Goal: Transaction & Acquisition: Book appointment/travel/reservation

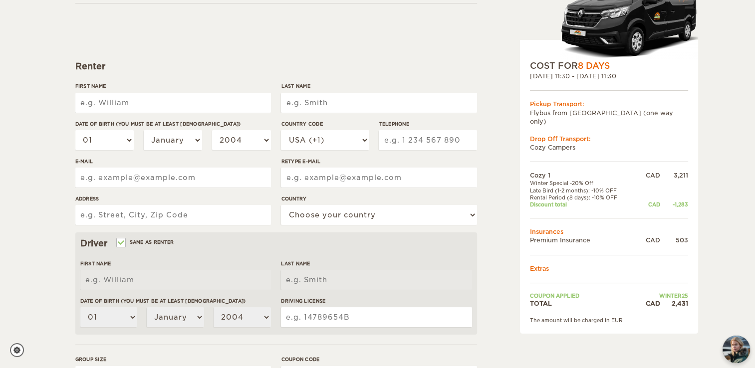
scroll to position [100, 0]
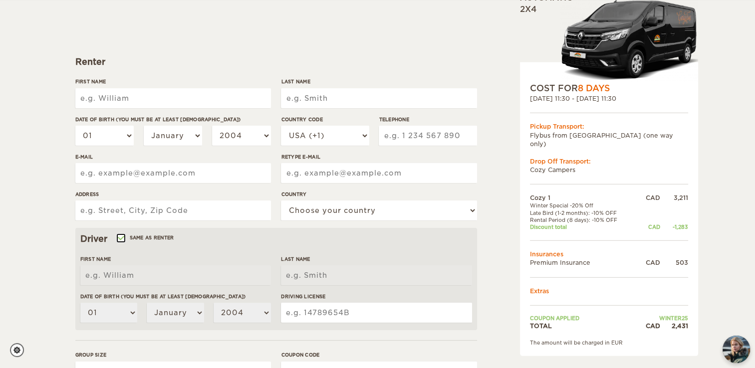
click at [121, 240] on input "Same as renter" at bounding box center [120, 239] width 6 height 6
checkbox input "false"
select select
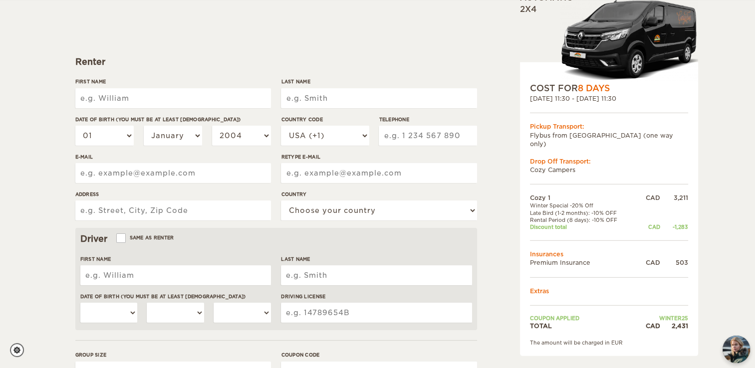
click at [117, 100] on input "First Name" at bounding box center [173, 98] width 196 height 20
type input "Ivonne Tsunyin"
type input "Choy"
click at [124, 139] on select "01 02 03 04 05 06 07 08 09 10 11 12 13 14 15 16 17 18 19 20 21 22 23 24 25 26 2…" at bounding box center [104, 136] width 59 height 20
select select "20"
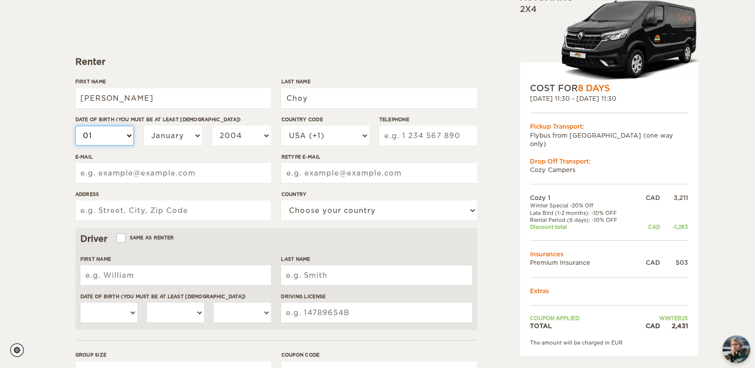
click at [75, 126] on select "01 02 03 04 05 06 07 08 09 10 11 12 13 14 15 16 17 18 19 20 21 22 23 24 25 26 2…" at bounding box center [104, 136] width 59 height 20
click at [196, 137] on select "January February March April May June July August September October November De…" at bounding box center [173, 136] width 59 height 20
select select "07"
click at [144, 126] on select "January February March April May June July August September October November De…" at bounding box center [173, 136] width 59 height 20
click at [252, 135] on select "2004 2003 2002 2001 2000 1999 1998 1997 1996 1995 1994 1993 1992 1991 1990 1989…" at bounding box center [241, 136] width 59 height 20
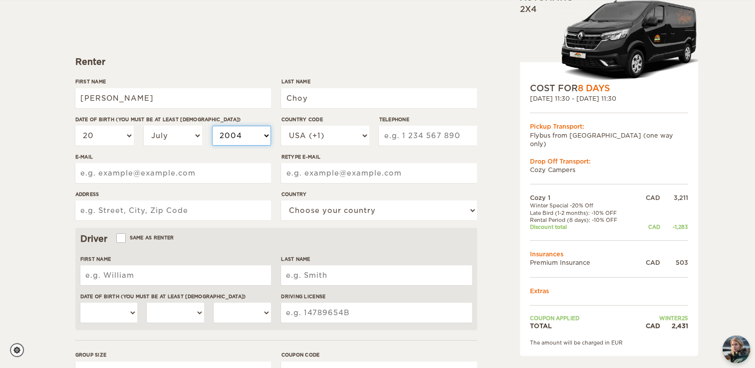
select select "1982"
click at [212, 126] on select "2004 2003 2002 2001 2000 1999 1998 1997 1996 1995 1994 1993 1992 1991 1990 1989…" at bounding box center [241, 136] width 59 height 20
click at [341, 134] on select "USA (+1) UK (+44) Germany (+49) Algeria (+213) Andorra (+376) Angola (+244) Ang…" at bounding box center [325, 136] width 88 height 20
select select "1"
click at [281, 126] on select "USA (+1) UK (+44) Germany (+49) Algeria (+213) Andorra (+376) Angola (+244) Ang…" at bounding box center [325, 136] width 88 height 20
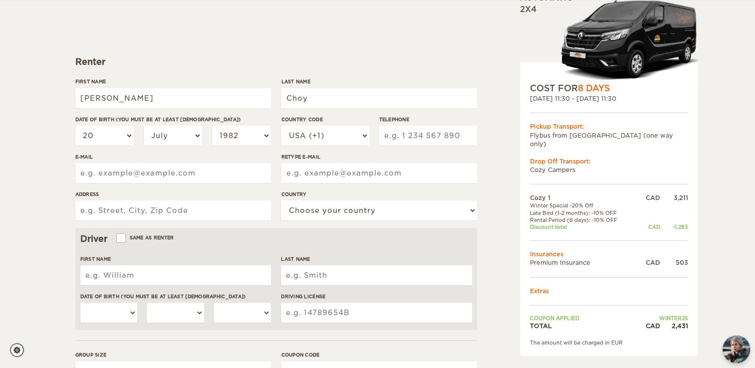
click at [405, 137] on input "Telephone" at bounding box center [428, 136] width 98 height 20
type input "77888366452"
click at [494, 160] on div "Cozy 1 Expand Collapse Total 2,431 CAD Automatic 2x4 COST FOR 8 Days 27. Sep 20…" at bounding box center [583, 244] width 193 height 591
click at [133, 173] on input "E-mail" at bounding box center [173, 173] width 196 height 20
type input "bongyc2@hotmail.com"
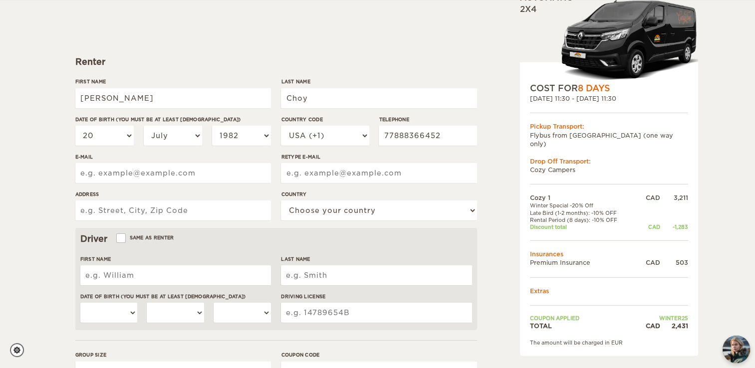
type input "bongyc2@hotmail.com"
type input "7097 208A Street"
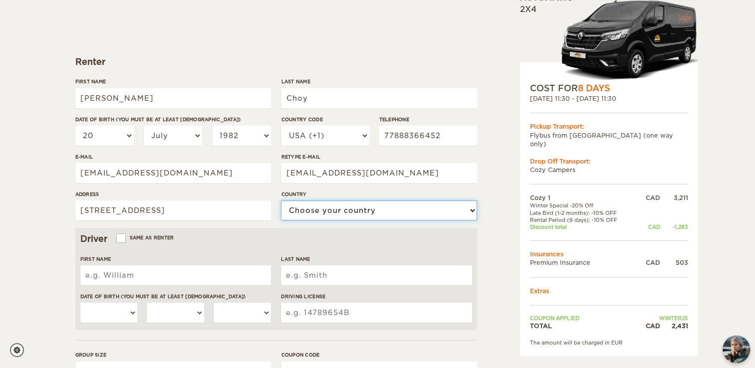
select select "38"
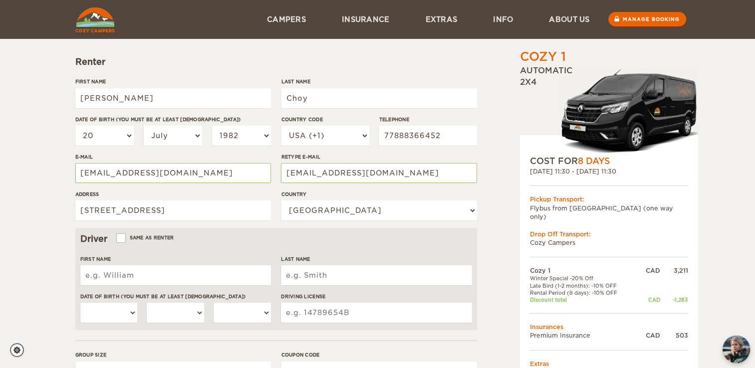
click at [21, 213] on div "Cozy 1 Expand Collapse Total 2,431 CAD Automatic 2x4 COST FOR 8 Days 27. Sep 20…" at bounding box center [377, 224] width 755 height 649
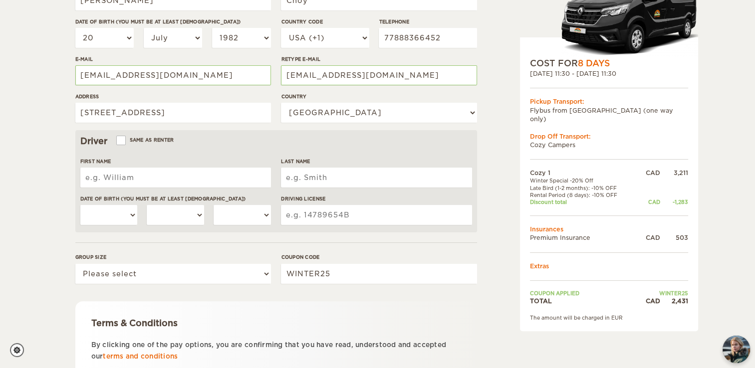
scroll to position [200, 0]
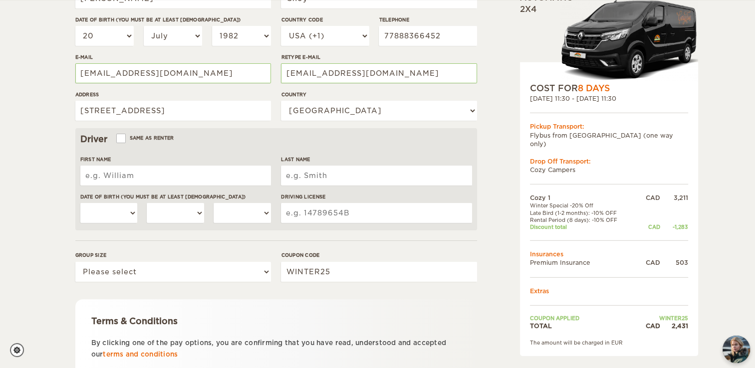
click at [104, 179] on input "First Name" at bounding box center [175, 176] width 191 height 20
type input "Yee Cheng"
type input "Lim"
click at [130, 213] on select "01 02 03 04 05 06 07 08 09 10 11 12 13 14 15 16 17 18 19 20 21 22 23 24 25 26 2…" at bounding box center [108, 213] width 57 height 20
select select "13"
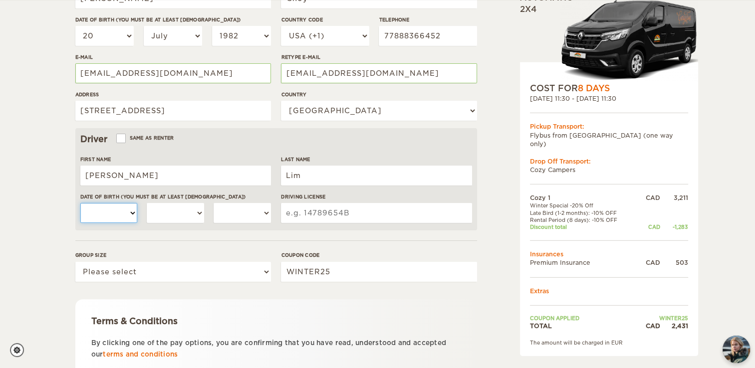
click at [80, 203] on select "01 02 03 04 05 06 07 08 09 10 11 12 13 14 15 16 17 18 19 20 21 22 23 24 25 26 2…" at bounding box center [108, 213] width 57 height 20
click at [195, 217] on select "January February March April May June July August September October November De…" at bounding box center [175, 213] width 57 height 20
select select "03"
click at [147, 203] on select "January February March April May June July August September October November De…" at bounding box center [175, 213] width 57 height 20
click at [247, 213] on select "2004 2003 2002 2001 2000 1999 1998 1997 1996 1995 1994 1993 1992 1991 1990 1989…" at bounding box center [242, 213] width 57 height 20
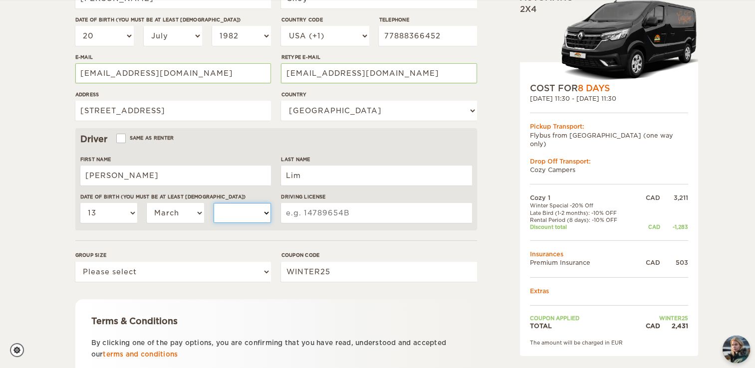
select select "1982"
click at [214, 203] on select "2004 2003 2002 2001 2000 1999 1998 1997 1996 1995 1994 1993 1992 1991 1990 1989…" at bounding box center [242, 213] width 57 height 20
click at [325, 213] on input "Driving License" at bounding box center [376, 213] width 191 height 20
type input "8120910"
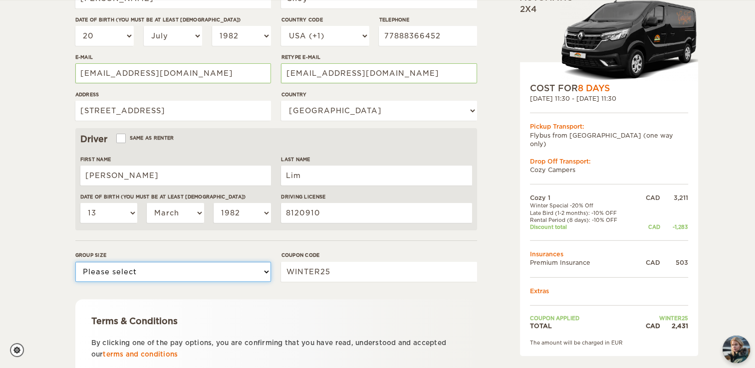
click at [210, 268] on select "Please select 1 2" at bounding box center [173, 272] width 196 height 20
select select "2"
click at [75, 262] on select "Please select 1 2" at bounding box center [173, 272] width 196 height 20
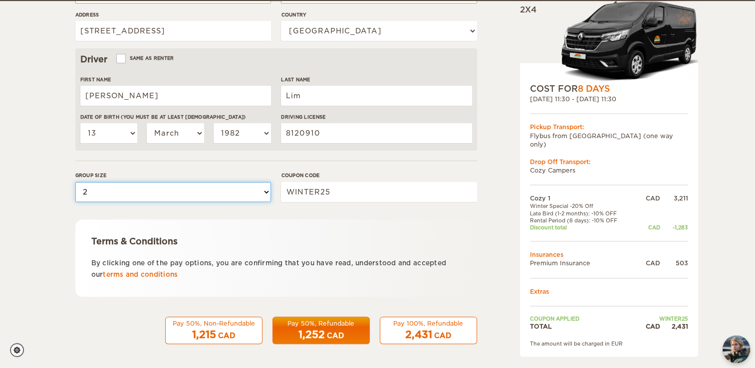
scroll to position [280, 0]
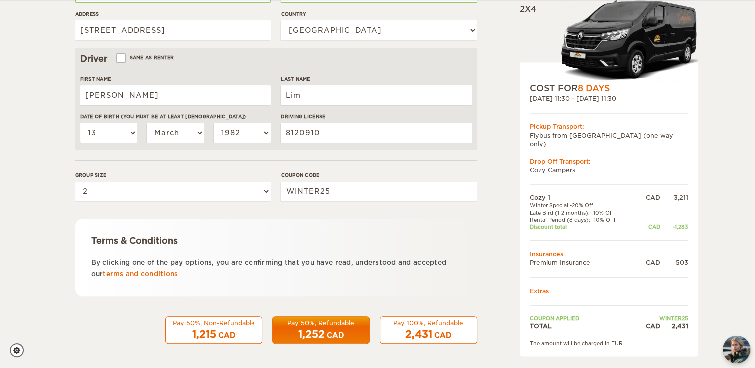
click at [428, 329] on span "2,431" at bounding box center [418, 335] width 27 height 12
click at [403, 334] on div "2,431 CAD" at bounding box center [428, 335] width 84 height 14
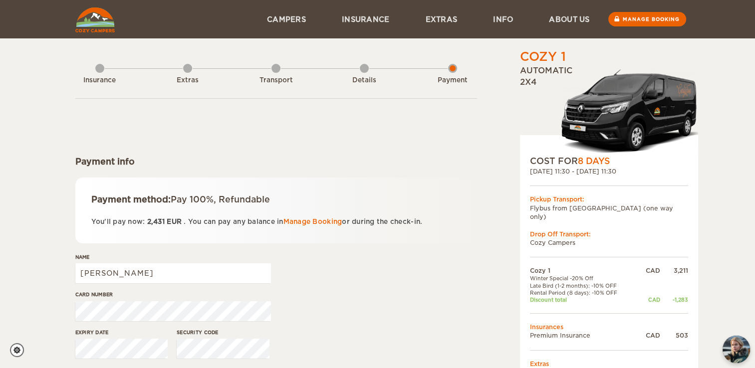
click at [96, 18] on img at bounding box center [94, 19] width 39 height 25
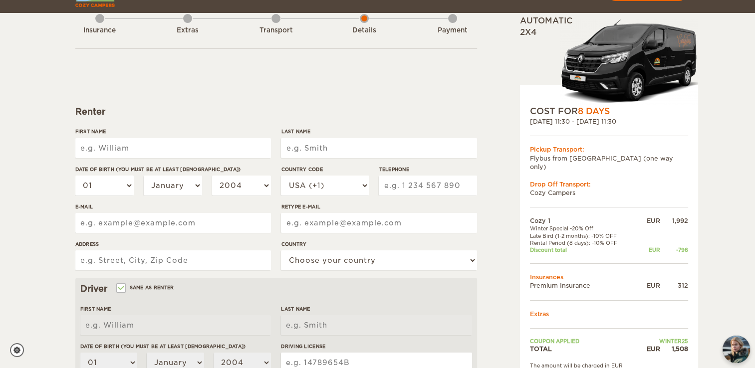
scroll to position [150, 0]
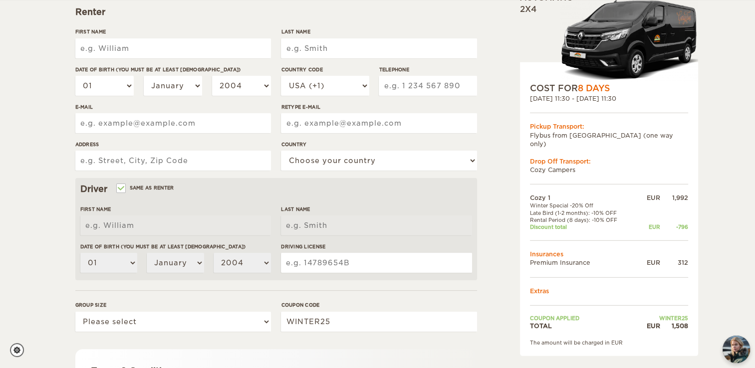
click at [144, 53] on input "First Name" at bounding box center [173, 48] width 196 height 20
type input "Ivonne Tsunyin"
type input "Choy"
select select "20"
select select "07"
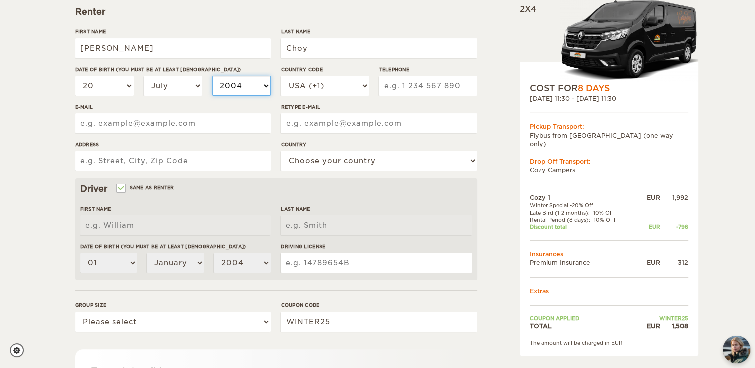
select select "1982"
type input "77888366452"
type input "bongyc2@hotmail.com"
type input "7097 208A Street"
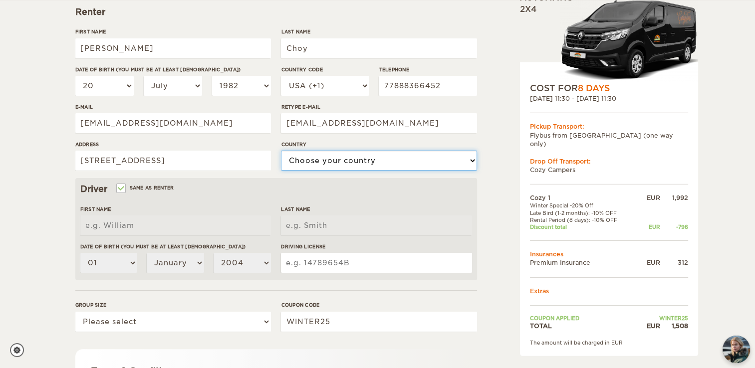
select select "38"
type input "8120910"
type input "Ivonne Tsunyin"
type input "Choy"
select select "20"
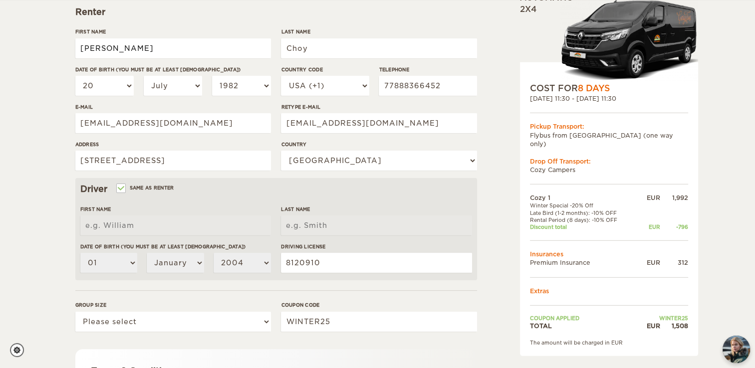
select select "07"
select select "1982"
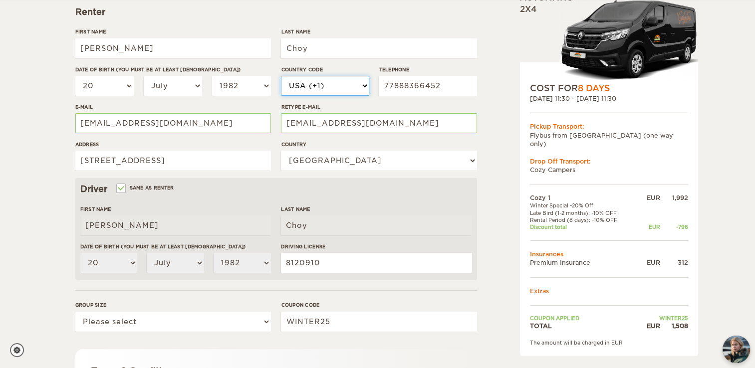
click at [352, 88] on select "USA (+1) UK (+44) Germany (+49) Algeria (+213) Andorra (+376) Angola (+244) Ang…" at bounding box center [325, 86] width 88 height 20
select select "1"
click at [281, 76] on select "USA (+1) UK (+44) Germany (+49) Algeria (+213) Andorra (+376) Angola (+244) Ang…" at bounding box center [325, 86] width 88 height 20
click at [44, 111] on div "Cozy 1 Expand Collapse Total 1,508 EUR Automatic 2x4 COST FOR 8 Days 27. Sep 20…" at bounding box center [377, 174] width 755 height 649
click at [39, 133] on div "Cozy 1 Expand Collapse Total 1,508 EUR Automatic 2x4 COST FOR 8 Days 27. Sep 20…" at bounding box center [377, 174] width 755 height 649
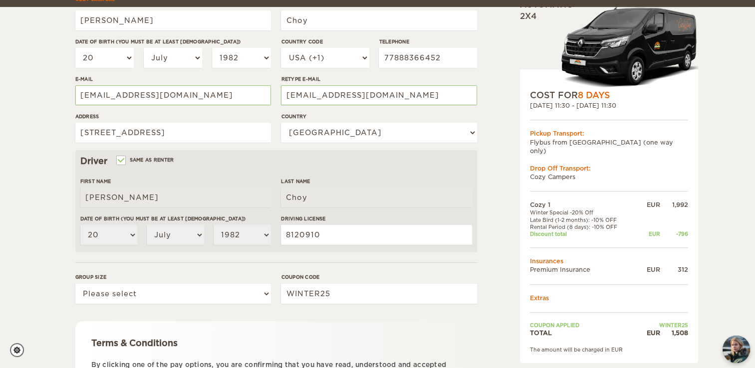
scroll to position [200, 0]
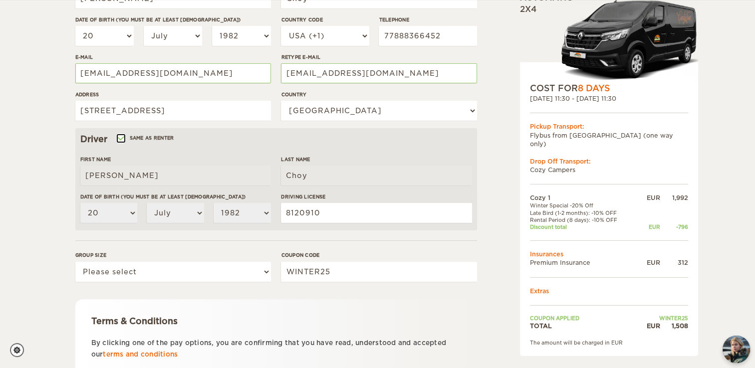
click at [119, 140] on input "Same as renter" at bounding box center [120, 139] width 6 height 6
checkbox input "false"
select select
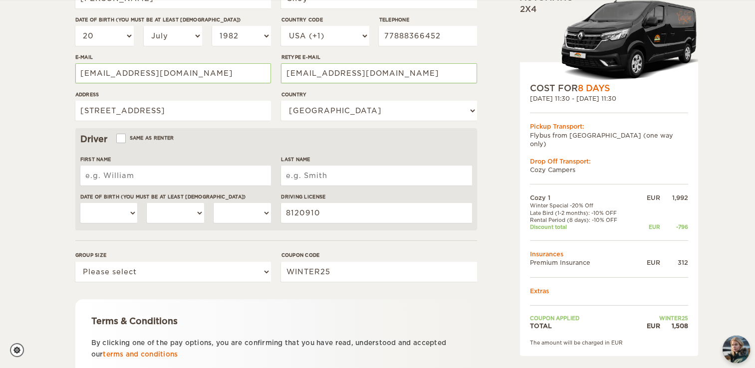
click at [121, 175] on input "First Name" at bounding box center [175, 176] width 191 height 20
type input "Yee Cheng"
type input "Lim"
select select "13"
select select "03"
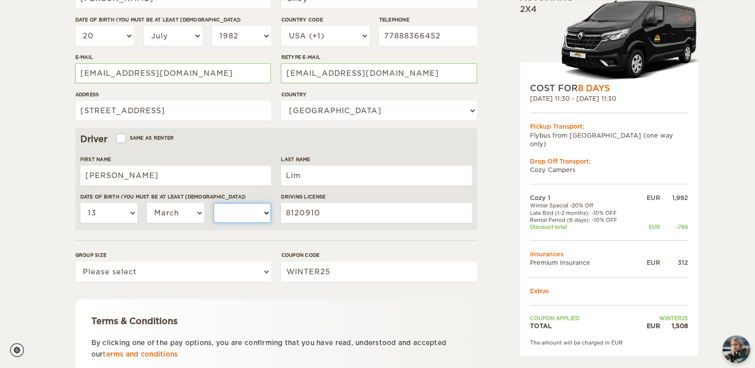
select select "1982"
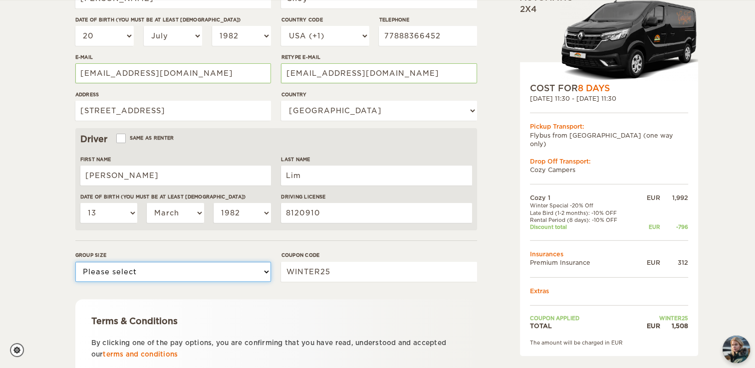
click at [210, 268] on select "Please select 1 2" at bounding box center [173, 272] width 196 height 20
select select "2"
click at [75, 262] on select "Please select 1 2" at bounding box center [173, 272] width 196 height 20
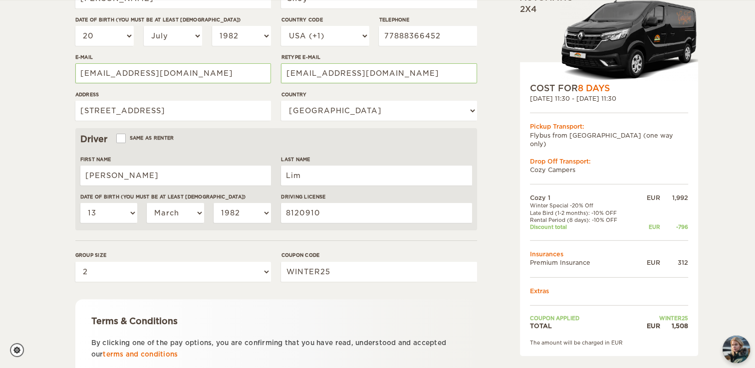
click at [31, 269] on div "Cozy 1 Expand Collapse Total 1,508 EUR Automatic 2x4 COST FOR 8 Days 27. Sep 20…" at bounding box center [377, 124] width 755 height 649
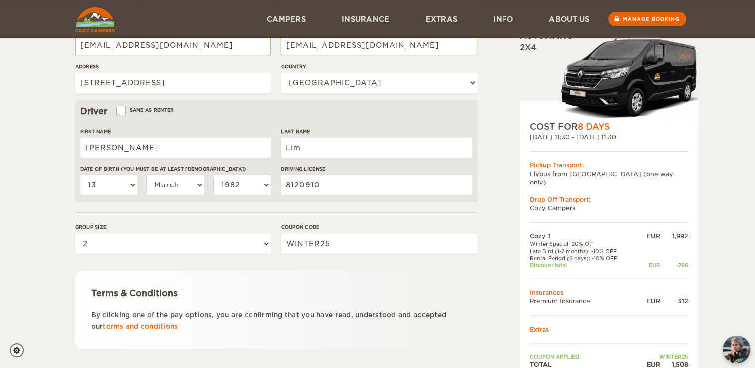
scroll to position [280, 0]
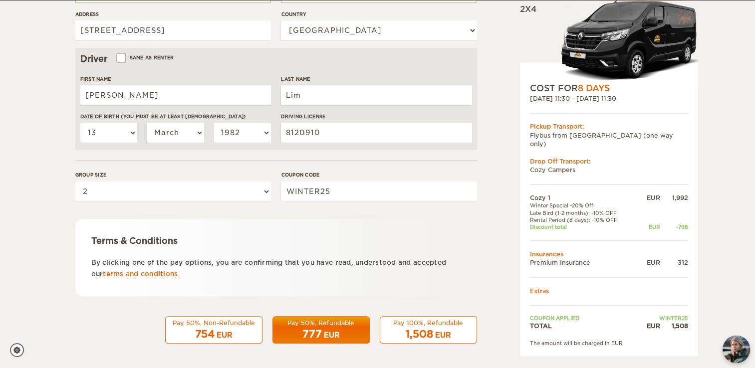
click at [443, 336] on div "EUR" at bounding box center [443, 336] width 16 height 10
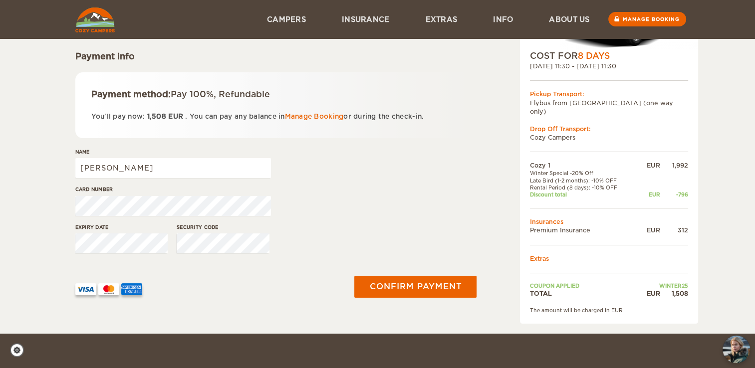
scroll to position [100, 0]
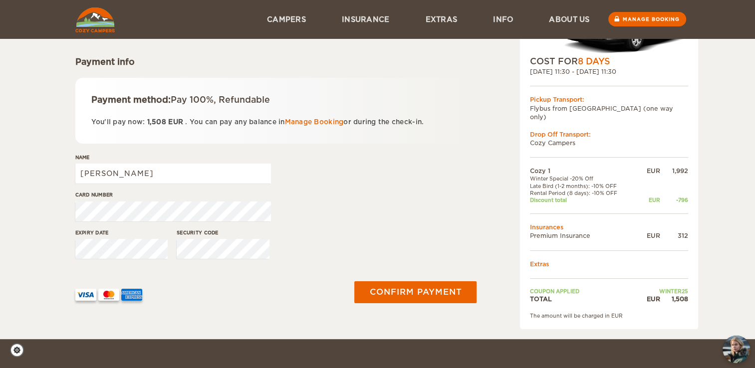
click at [399, 203] on div "Card number" at bounding box center [276, 209] width 402 height 37
click at [372, 165] on div "Name Ivonne Tsunyin" at bounding box center [276, 172] width 402 height 37
click at [420, 288] on button "Confirm payment" at bounding box center [416, 292] width 126 height 22
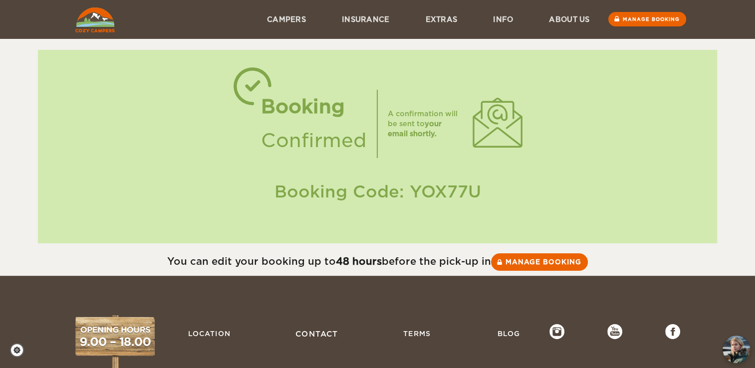
click at [306, 336] on link "Contact" at bounding box center [317, 334] width 53 height 21
